Goal: Complete application form

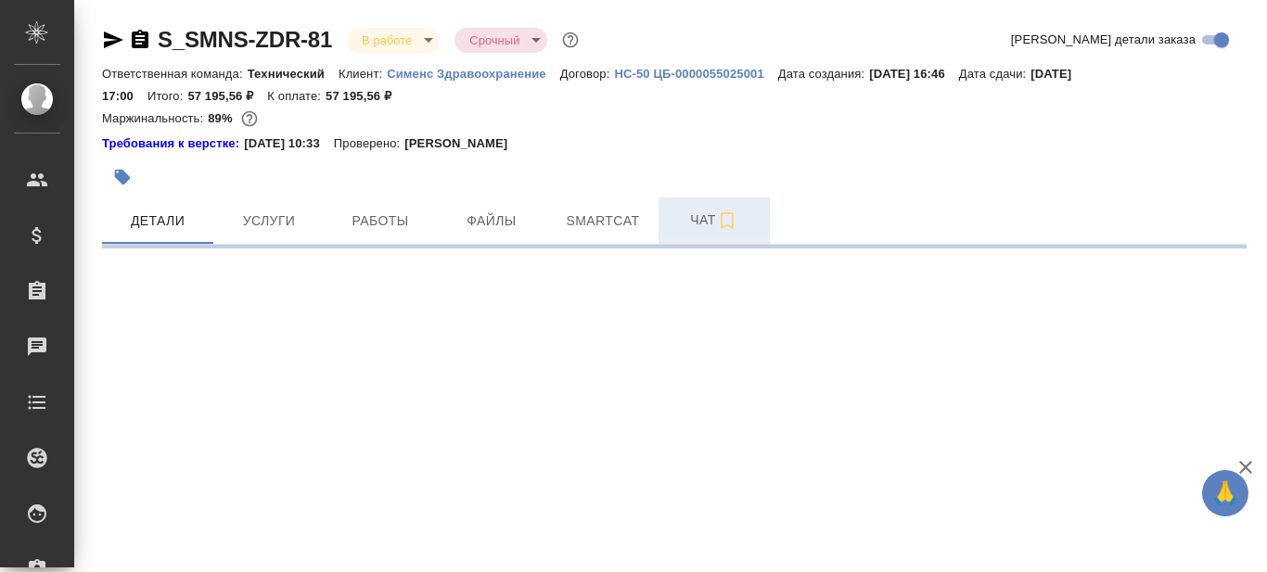
select select "RU"
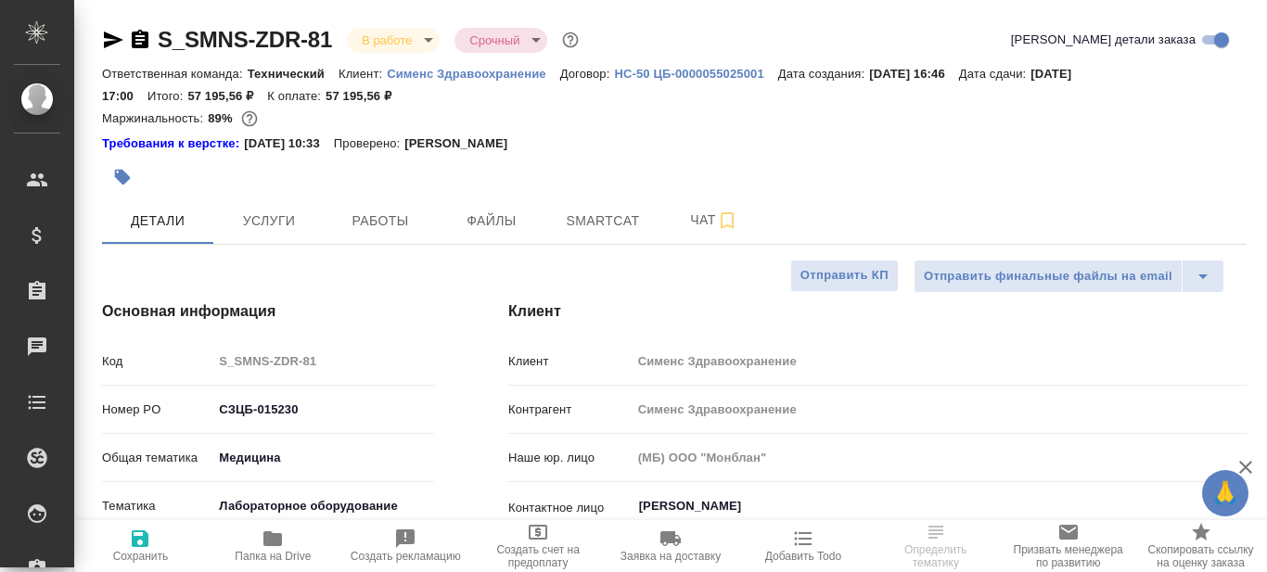
type textarea "x"
type input "[PERSON_NAME]"
type input "[PERSON_NAME]pavlova"
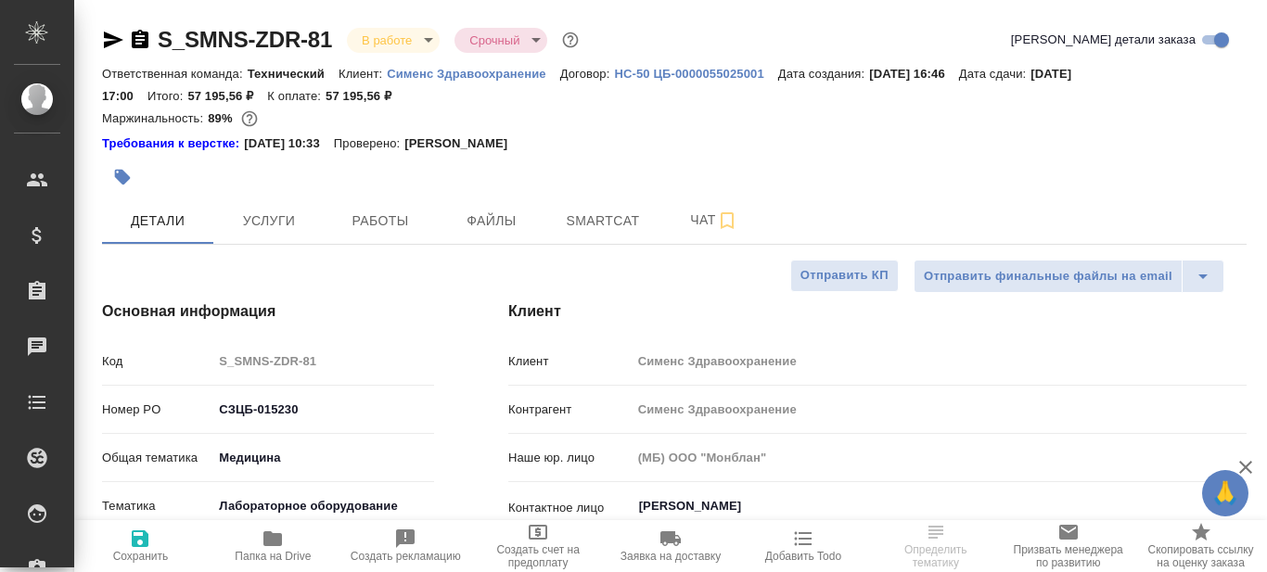
click at [272, 556] on span "Папка на Drive" at bounding box center [273, 556] width 76 height 13
type textarea "x"
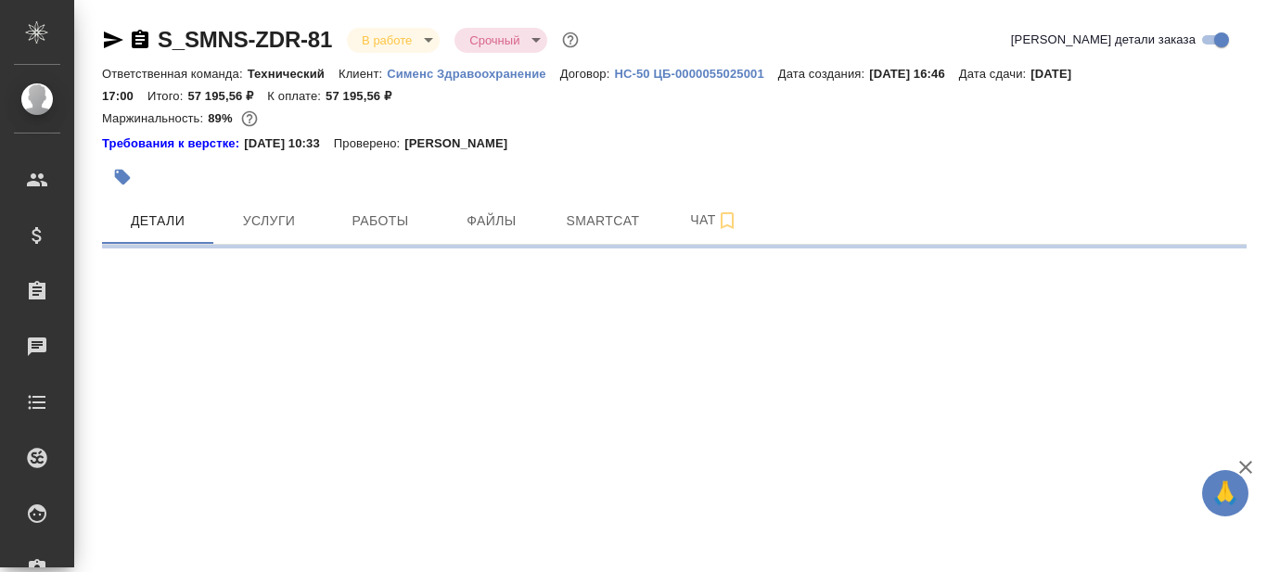
select select "RU"
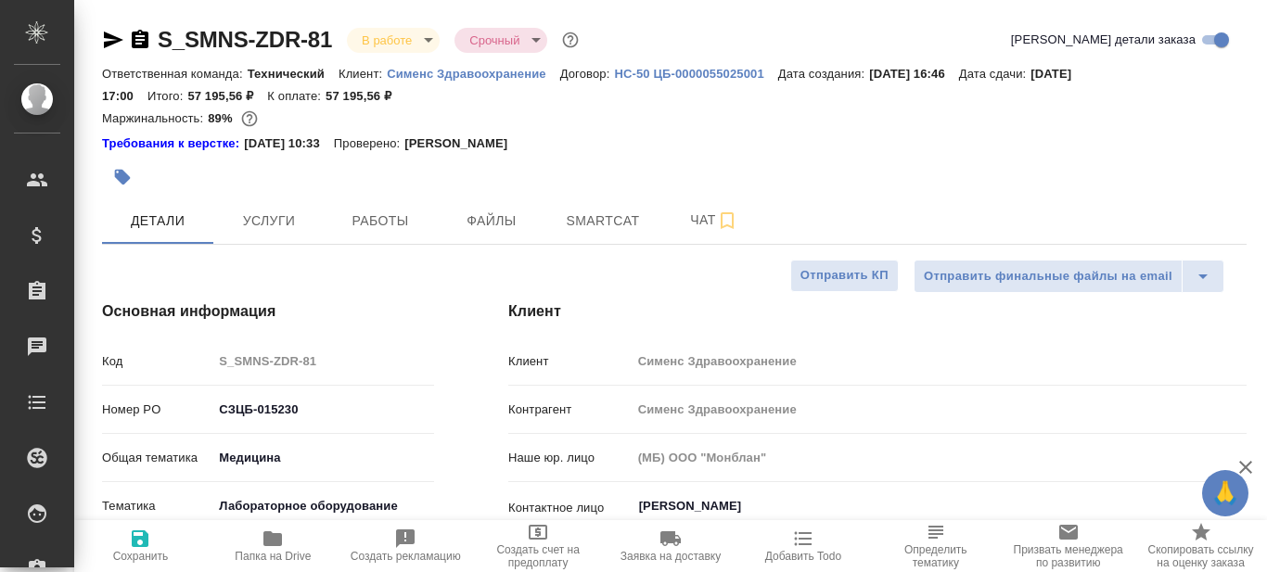
type textarea "x"
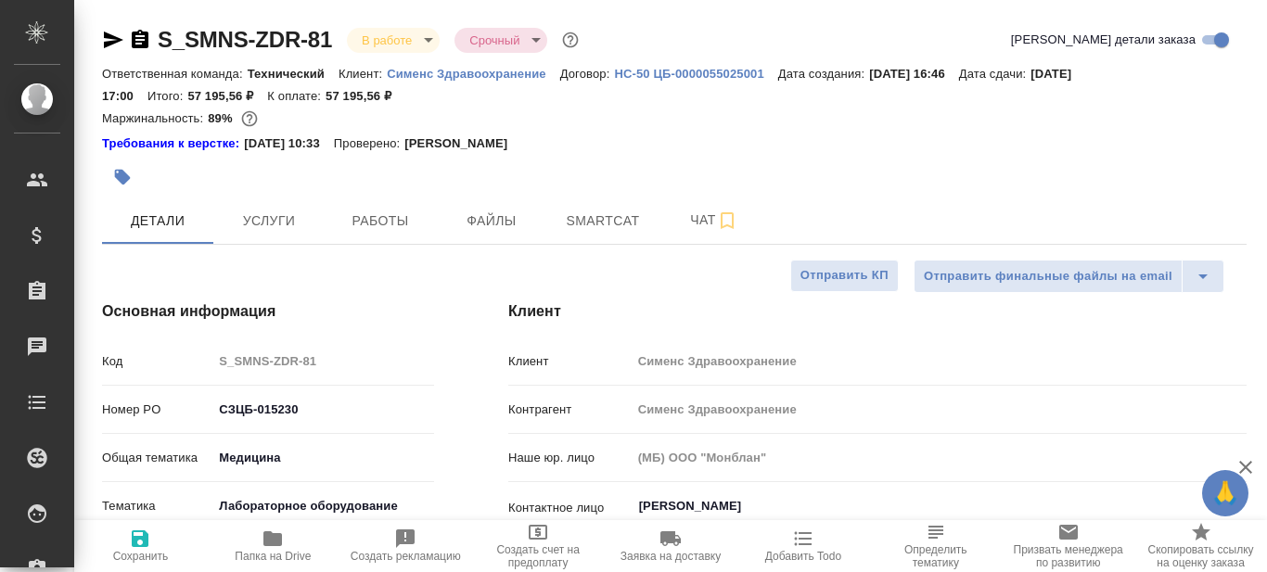
type textarea "x"
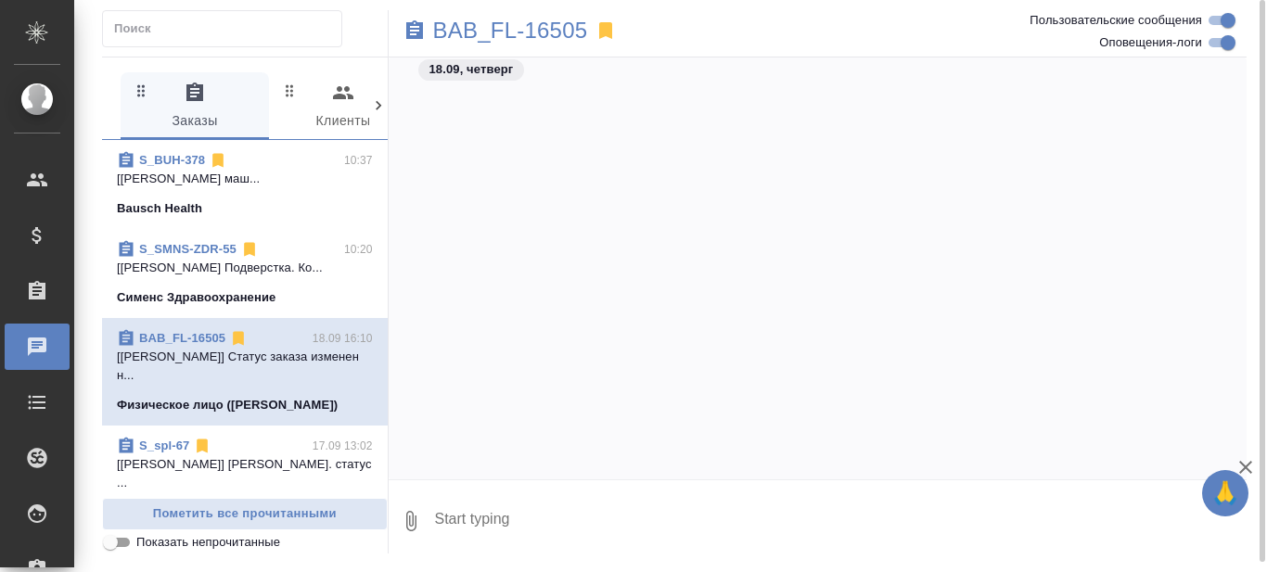
scroll to position [9946, 0]
